Goal: Task Accomplishment & Management: Use online tool/utility

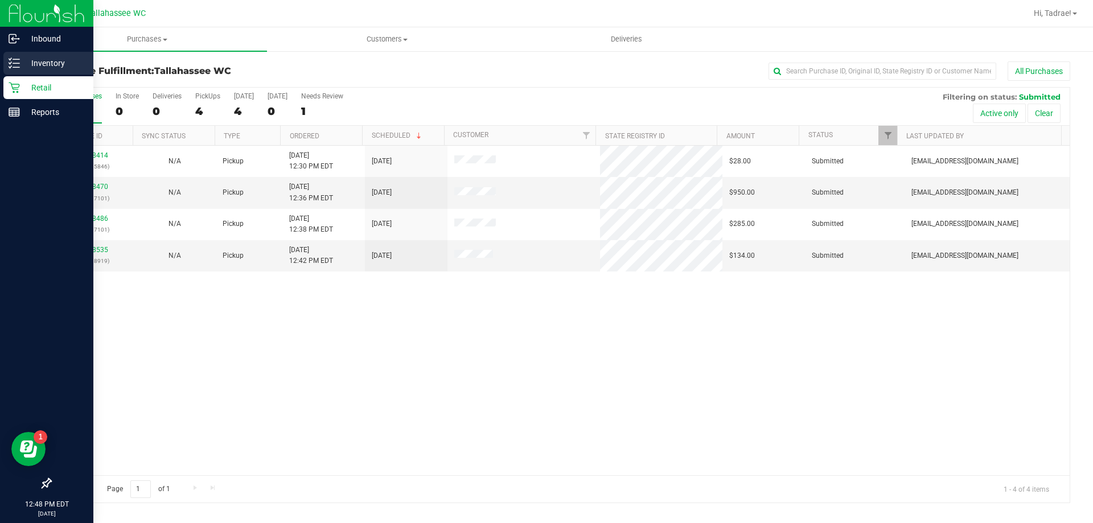
click at [56, 62] on p "Inventory" at bounding box center [54, 63] width 68 height 14
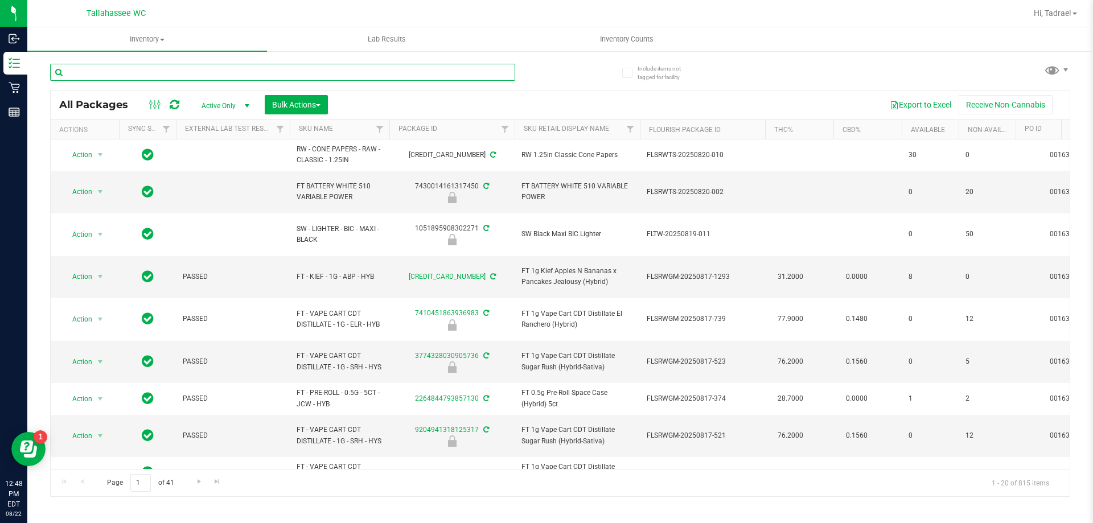
click at [295, 75] on input "text" at bounding box center [282, 72] width 465 height 17
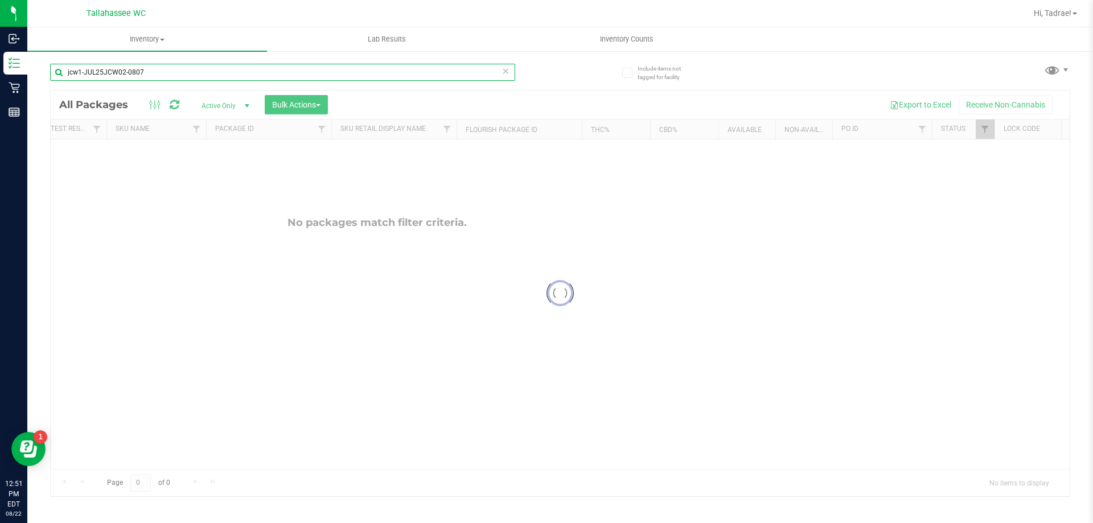
type input "jcw1-JUL25JCW02-0807"
